Goal: Task Accomplishment & Management: Use online tool/utility

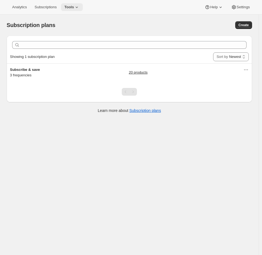
click at [71, 9] on span "Tools" at bounding box center [69, 7] width 10 height 4
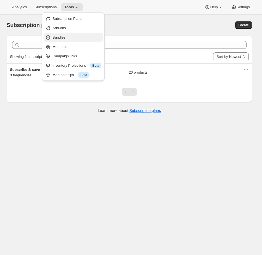
click at [68, 37] on span "Bundles" at bounding box center [76, 38] width 49 height 6
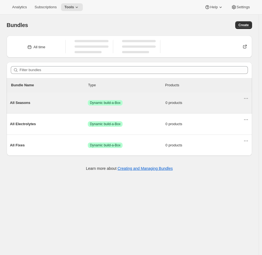
click at [212, 106] on div "All Seasons Success Dynamic build-a-Box 0 products" at bounding box center [126, 103] width 233 height 14
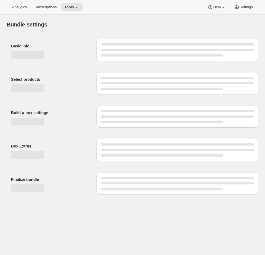
type input "All Seasons"
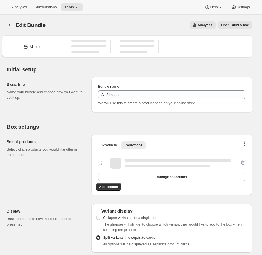
click at [249, 22] on button "Open Build-a-box" at bounding box center [235, 25] width 34 height 8
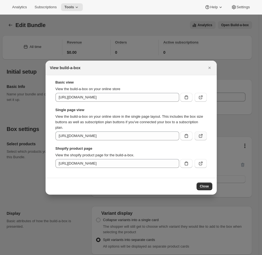
click at [204, 134] on button ":r2s:" at bounding box center [201, 136] width 12 height 9
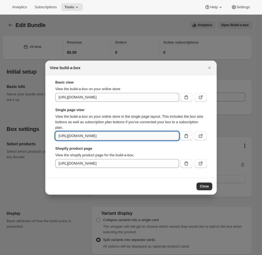
click at [113, 137] on input "https://cubberd-ag-dev.myshopify.com/tools/bundle-subscriptions/bundle/10232667…" at bounding box center [117, 136] width 124 height 9
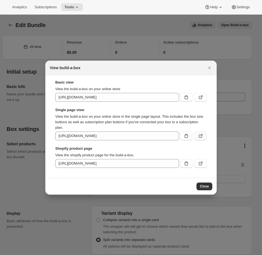
click at [202, 137] on icon ":r2s:" at bounding box center [201, 136] width 6 height 6
